Goal: Information Seeking & Learning: Find specific fact

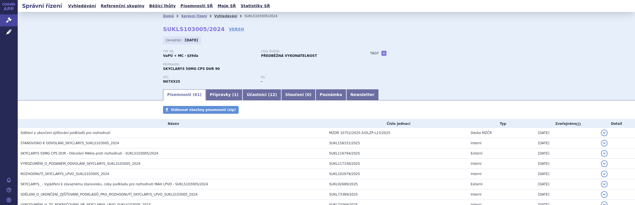
click at [215, 16] on link "Vyhledávání" at bounding box center [225, 16] width 23 height 4
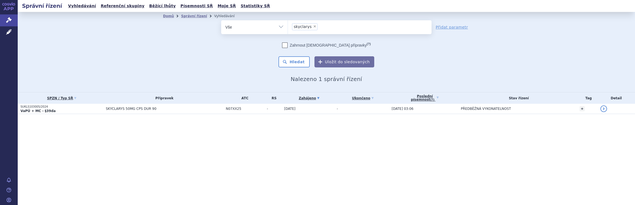
click at [325, 30] on ul "× skyclarys" at bounding box center [360, 26] width 144 height 12
click at [288, 30] on select "skyclarys" at bounding box center [288, 27] width 0 height 14
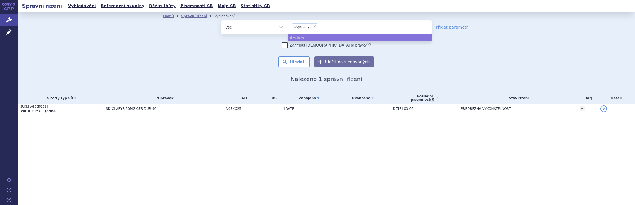
select select
type input "skyclarys"
type input "skyclar"
type input "skycla"
type input "skyc"
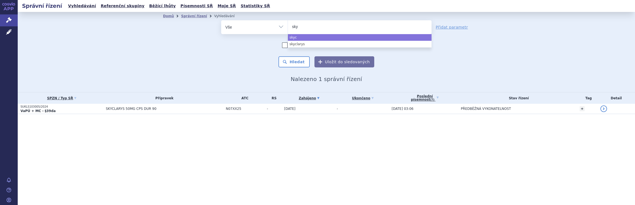
type input "sk"
type input "s"
type input "ro"
type input "roa"
type input "roac"
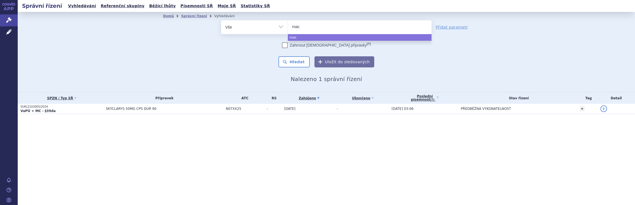
type input "roact"
type input "roactem"
type input "roactemb"
type input "roactembr"
type input "roactembra"
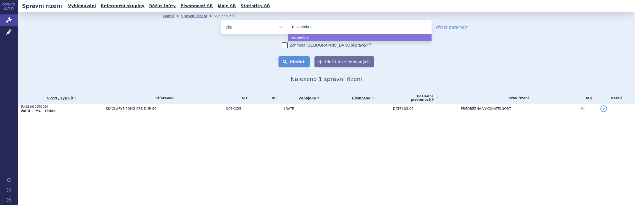
select select "roactembra"
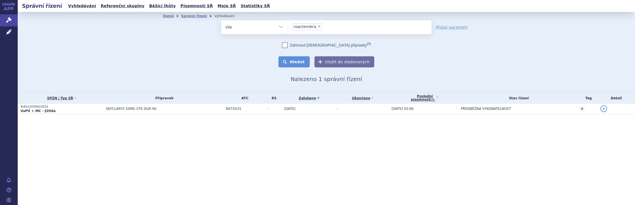
click at [300, 62] on button "Hledat" at bounding box center [294, 61] width 31 height 11
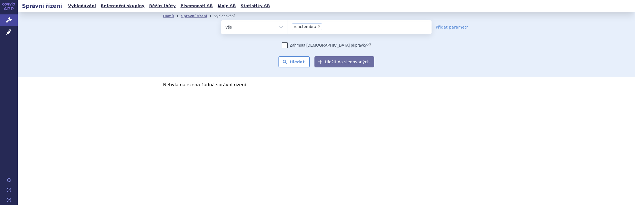
click at [297, 28] on span "roactembra" at bounding box center [305, 27] width 22 height 4
click at [288, 28] on select "roactembra" at bounding box center [288, 27] width 0 height 14
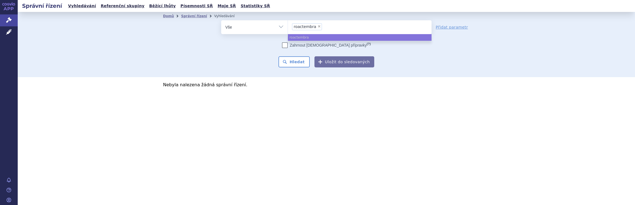
select select
type input "roactembra"
type input "roactemb"
type input "roactem"
type input "roact"
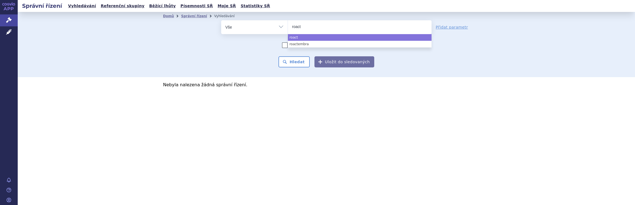
type input "roac"
type input "roa"
type input "roak"
type input "roakte"
type input "roaktem"
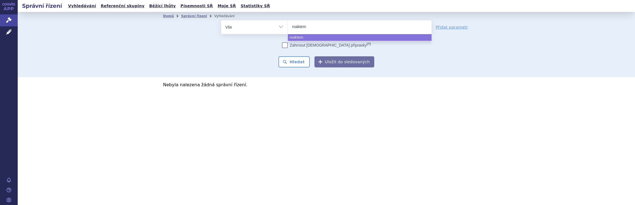
type input "roaktemb"
type input "roaktembr"
type input "roaktembra"
select select "roaktembra"
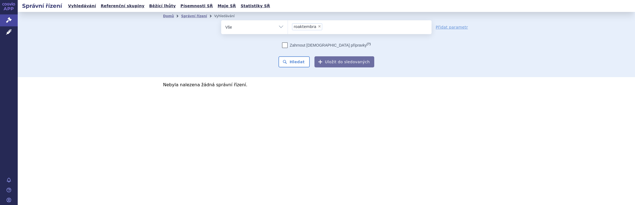
click at [297, 26] on span "roaktembra" at bounding box center [305, 27] width 23 height 4
click at [288, 26] on select "roactembra roaktembra" at bounding box center [288, 27] width 0 height 14
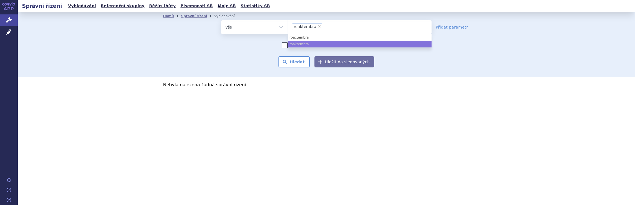
click at [298, 26] on span "roaktembra" at bounding box center [305, 27] width 23 height 4
click at [288, 26] on select "roactembra roaktembra" at bounding box center [288, 27] width 0 height 14
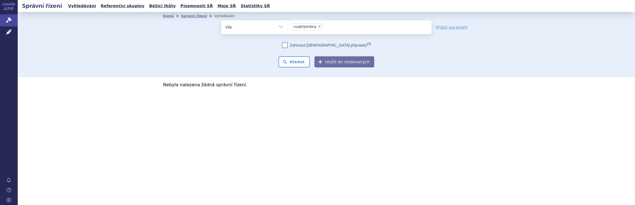
type input "roaktembra"
select select
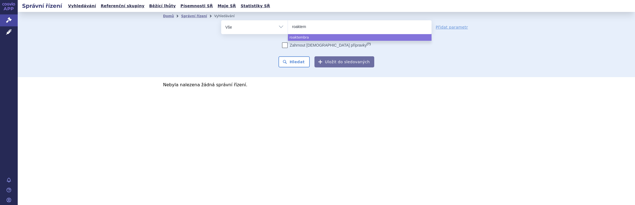
type input "roakte"
type input "r"
type input "to"
type input "toc"
type input "toci"
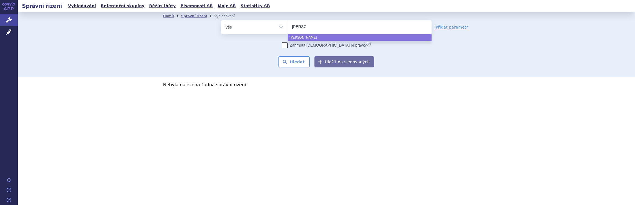
type input "tocil"
type input "tocili"
type input "tociliz"
type input "tocilizu"
type input "tocilizum"
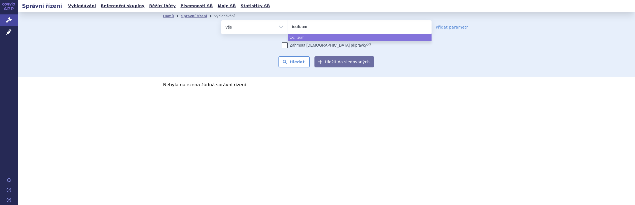
type input "tocilizuma"
type input "tocilizumab"
select select "tocilizumab"
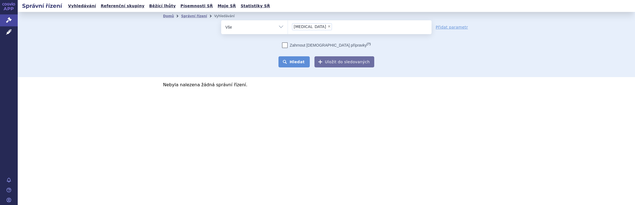
click at [304, 60] on button "Hledat" at bounding box center [294, 61] width 31 height 11
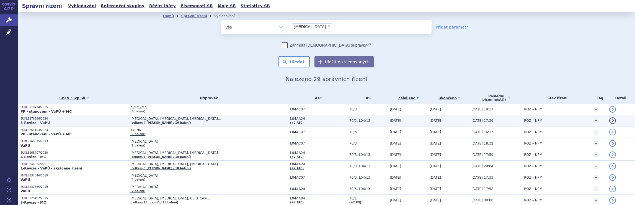
click at [210, 119] on span "[MEDICAL_DATA], [MEDICAL_DATA], [MEDICAL_DATA]…" at bounding box center [199, 119] width 138 height 4
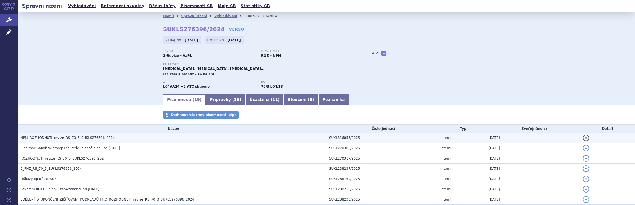
click at [205, 139] on h3 "NPM_ROZHODNUTÍ_revize_RS_70_3_SUKLS276396_2024" at bounding box center [173, 138] width 306 height 6
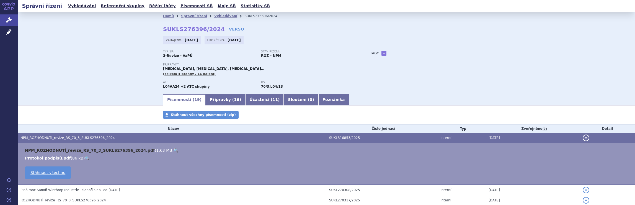
click at [94, 152] on link "NPM_ROZHODNUTÍ_revize_RS_70_3_SUKLS276396_2024.pdf" at bounding box center [90, 150] width 130 height 4
